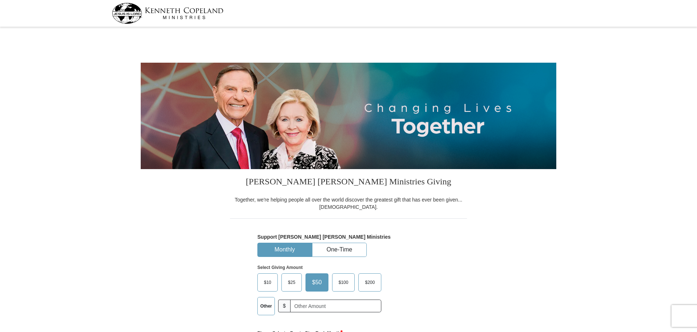
select select "OH"
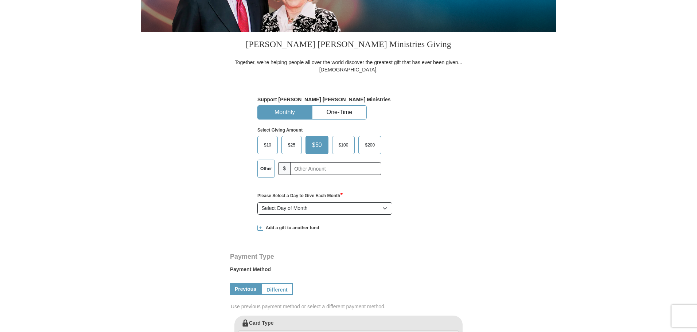
scroll to position [109, 0]
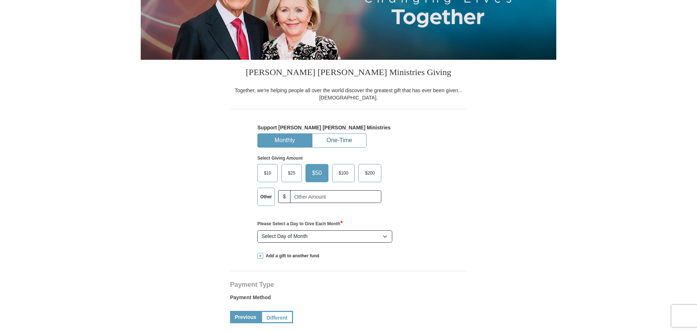
click at [327, 145] on button "One-Time" at bounding box center [339, 140] width 54 height 13
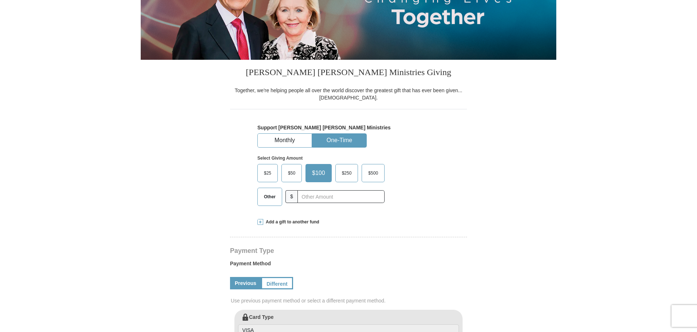
click at [292, 170] on span "$50" at bounding box center [291, 173] width 15 height 11
click at [0, 0] on input "$50" at bounding box center [0, 0] width 0 height 0
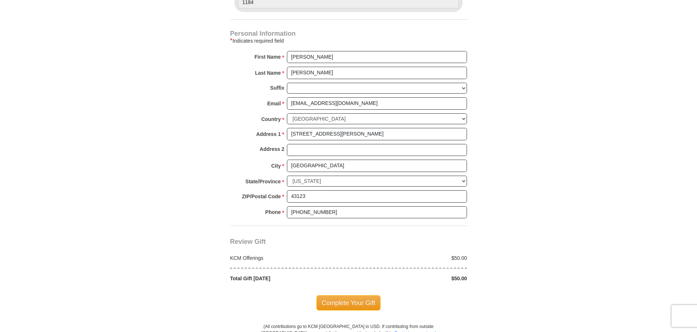
scroll to position [547, 0]
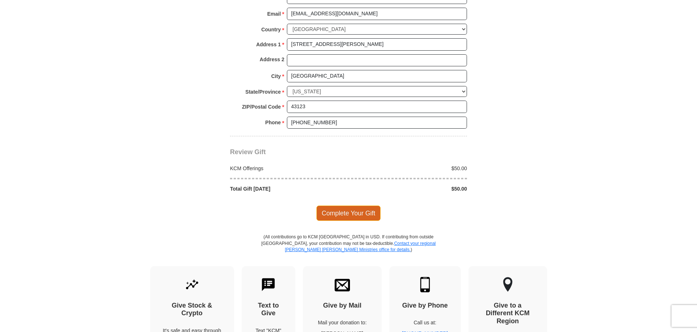
click at [355, 211] on span "Complete Your Gift" at bounding box center [348, 213] width 65 height 15
